Goal: Navigation & Orientation: Go to known website

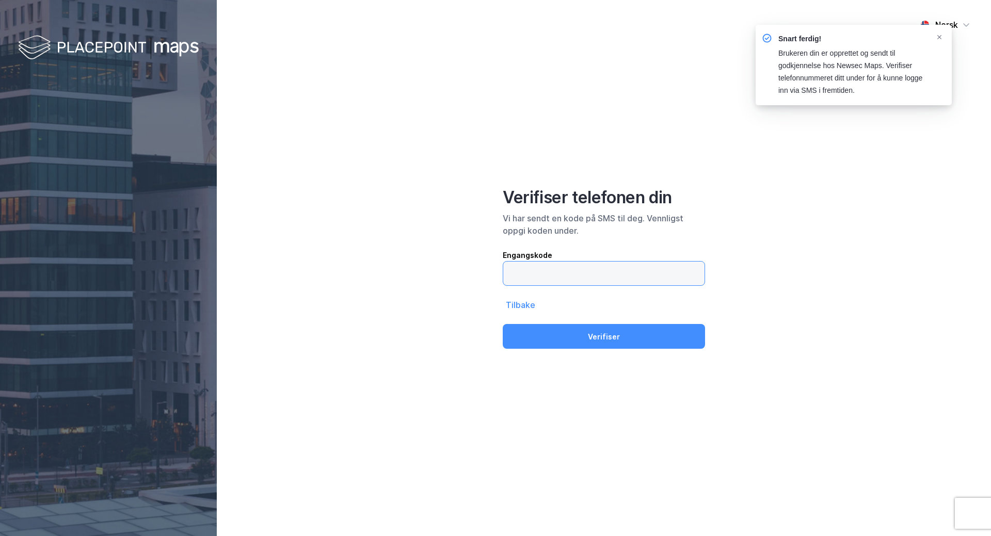
click at [598, 277] on input "text" at bounding box center [603, 274] width 201 height 24
type input "111577"
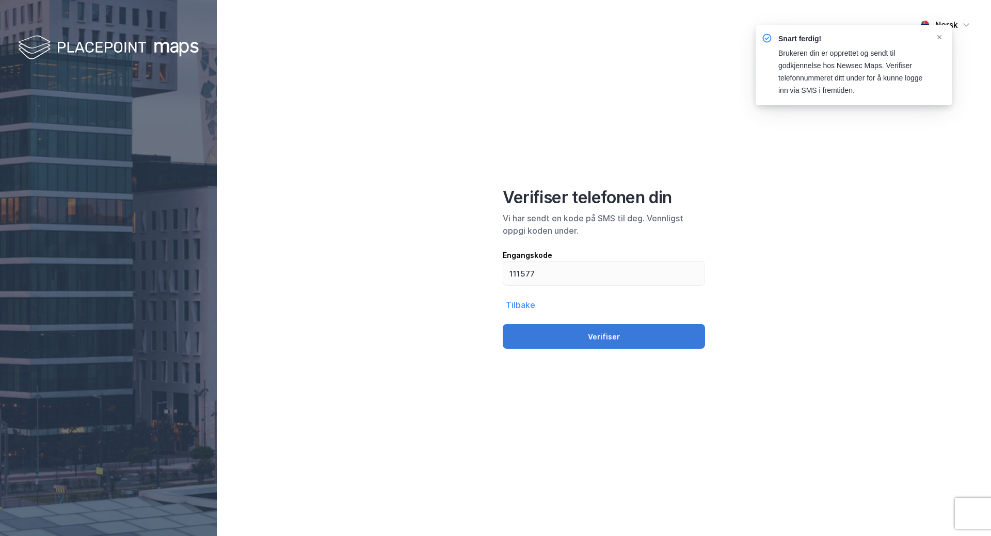
click at [622, 344] on button "Verifiser" at bounding box center [604, 336] width 202 height 25
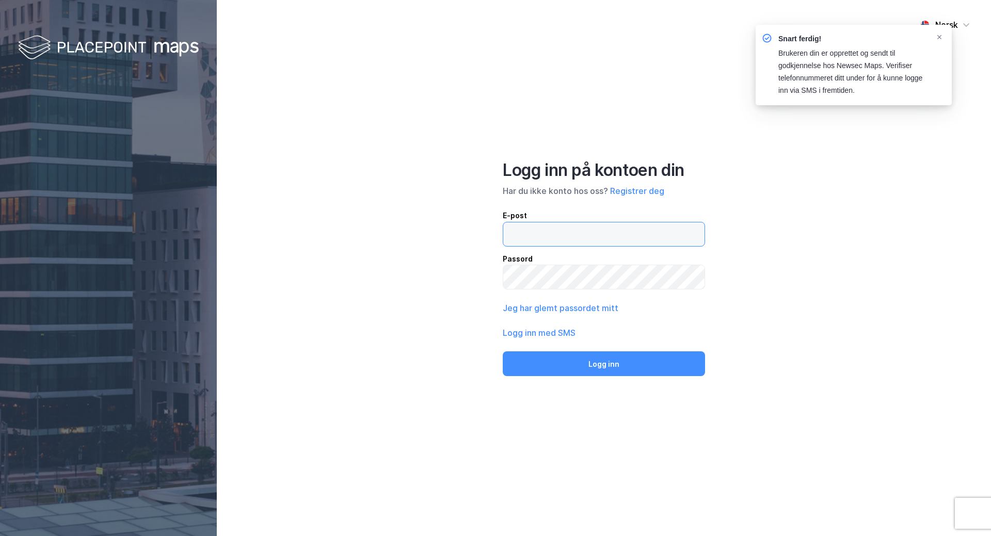
type input "[PERSON_NAME][EMAIL_ADDRESS][DOMAIN_NAME]"
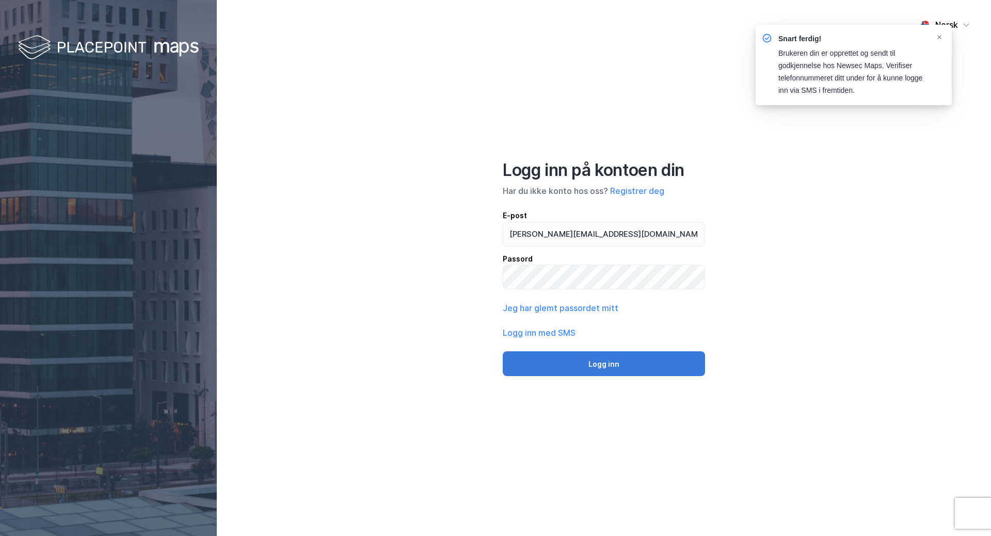
click at [609, 373] on button "Logg inn" at bounding box center [604, 363] width 202 height 25
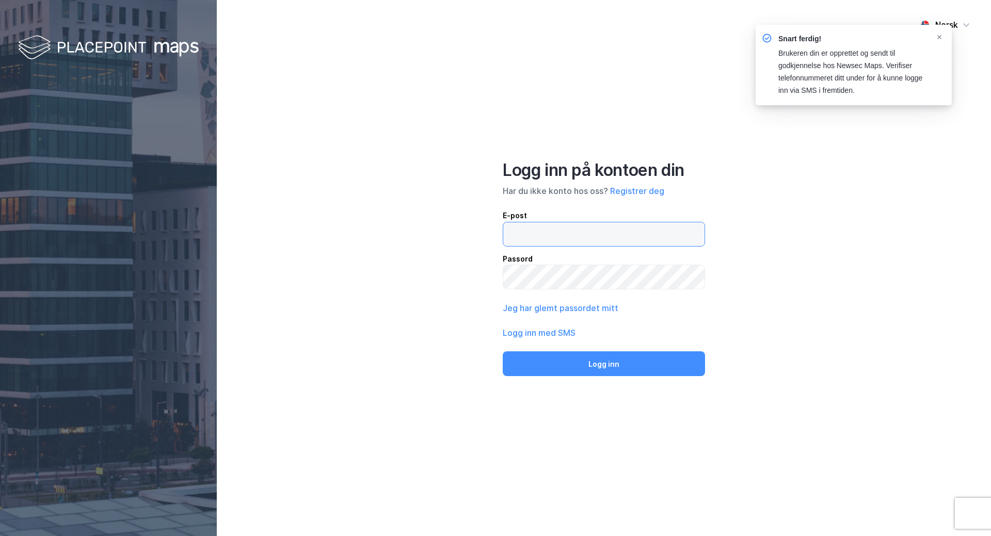
type input "[PERSON_NAME][EMAIL_ADDRESS][DOMAIN_NAME]"
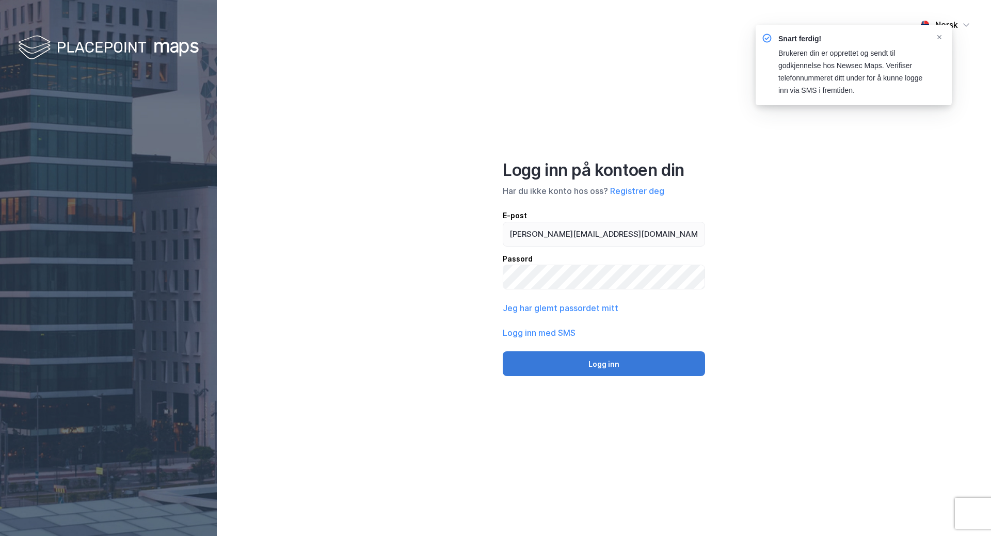
click at [615, 371] on button "Logg inn" at bounding box center [604, 363] width 202 height 25
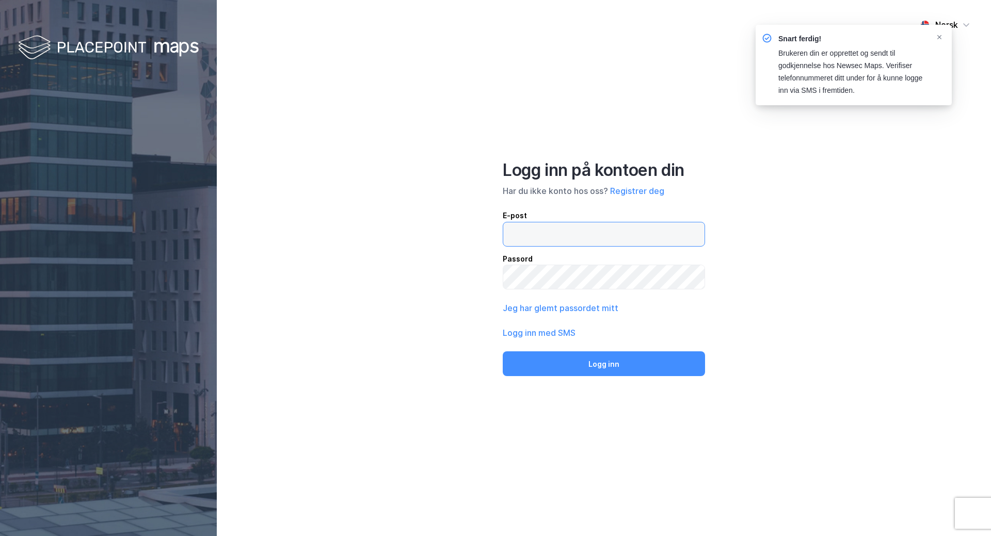
type input "[PERSON_NAME][EMAIL_ADDRESS][DOMAIN_NAME]"
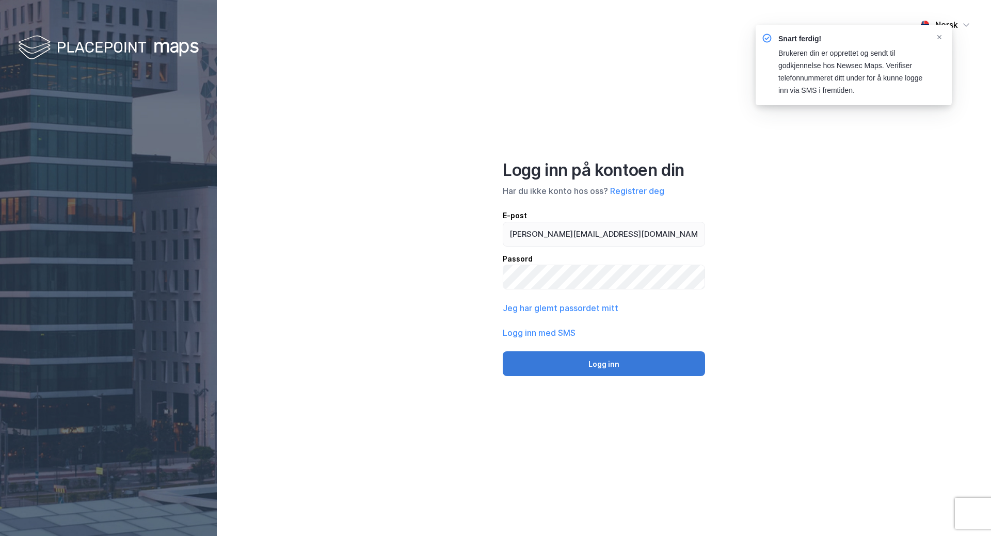
click at [586, 366] on button "Logg inn" at bounding box center [604, 363] width 202 height 25
